Goal: Task Accomplishment & Management: Manage account settings

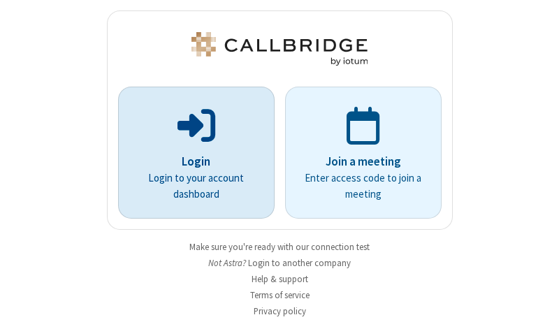
click at [191, 162] on p "Login" at bounding box center [196, 162] width 117 height 18
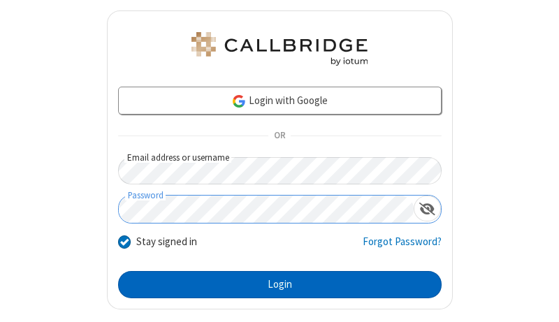
click at [274, 285] on button "Login" at bounding box center [280, 285] width 324 height 28
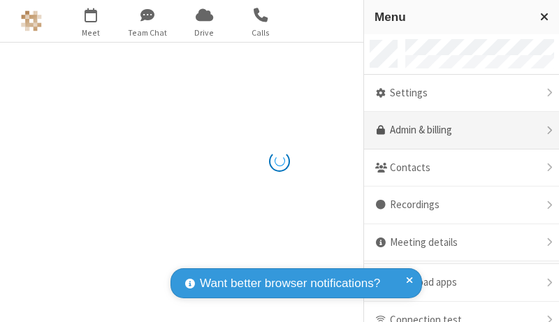
click at [457, 131] on link "Admin & billing" at bounding box center [461, 131] width 195 height 38
